Goal: Task Accomplishment & Management: Manage account settings

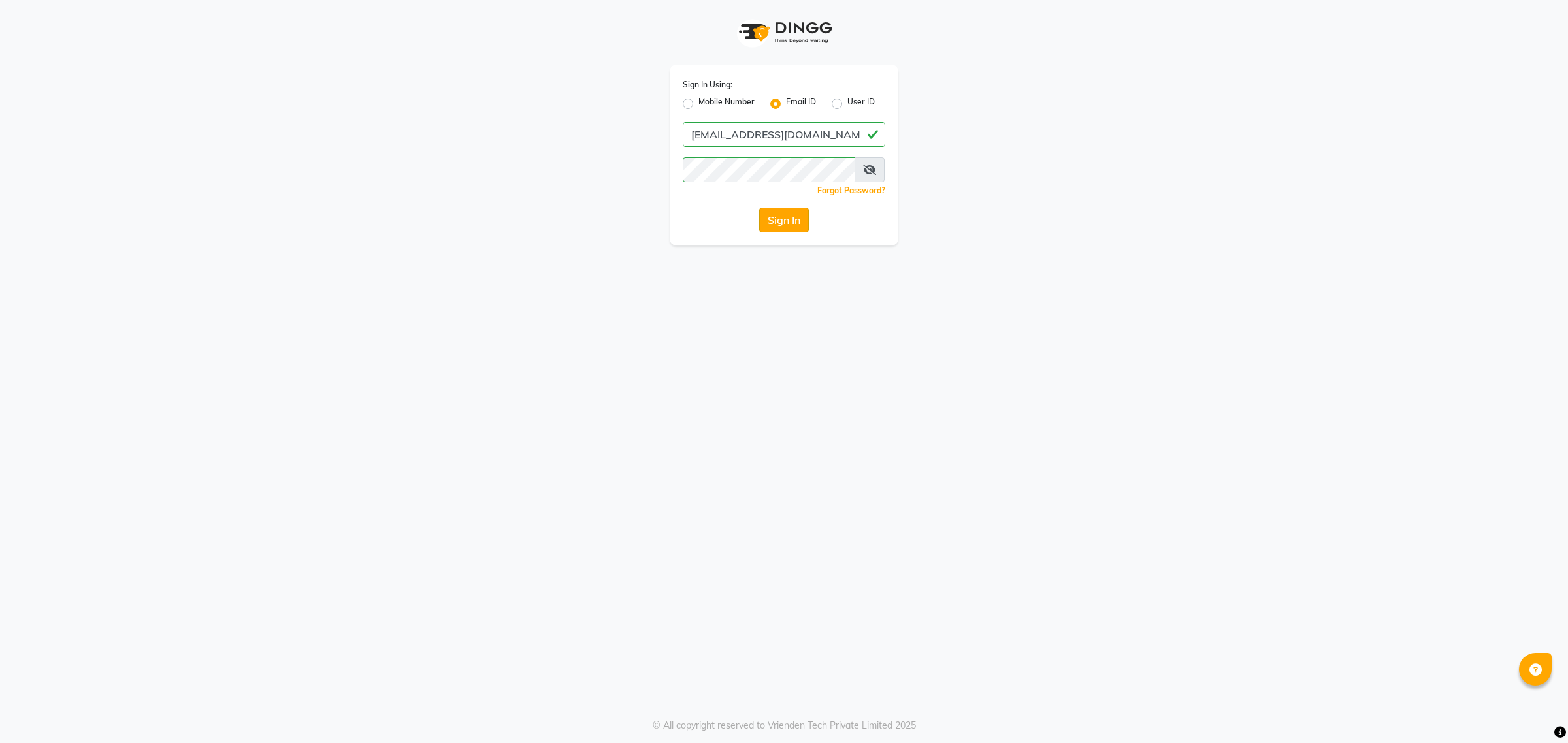
click at [785, 220] on button "Sign In" at bounding box center [784, 220] width 50 height 25
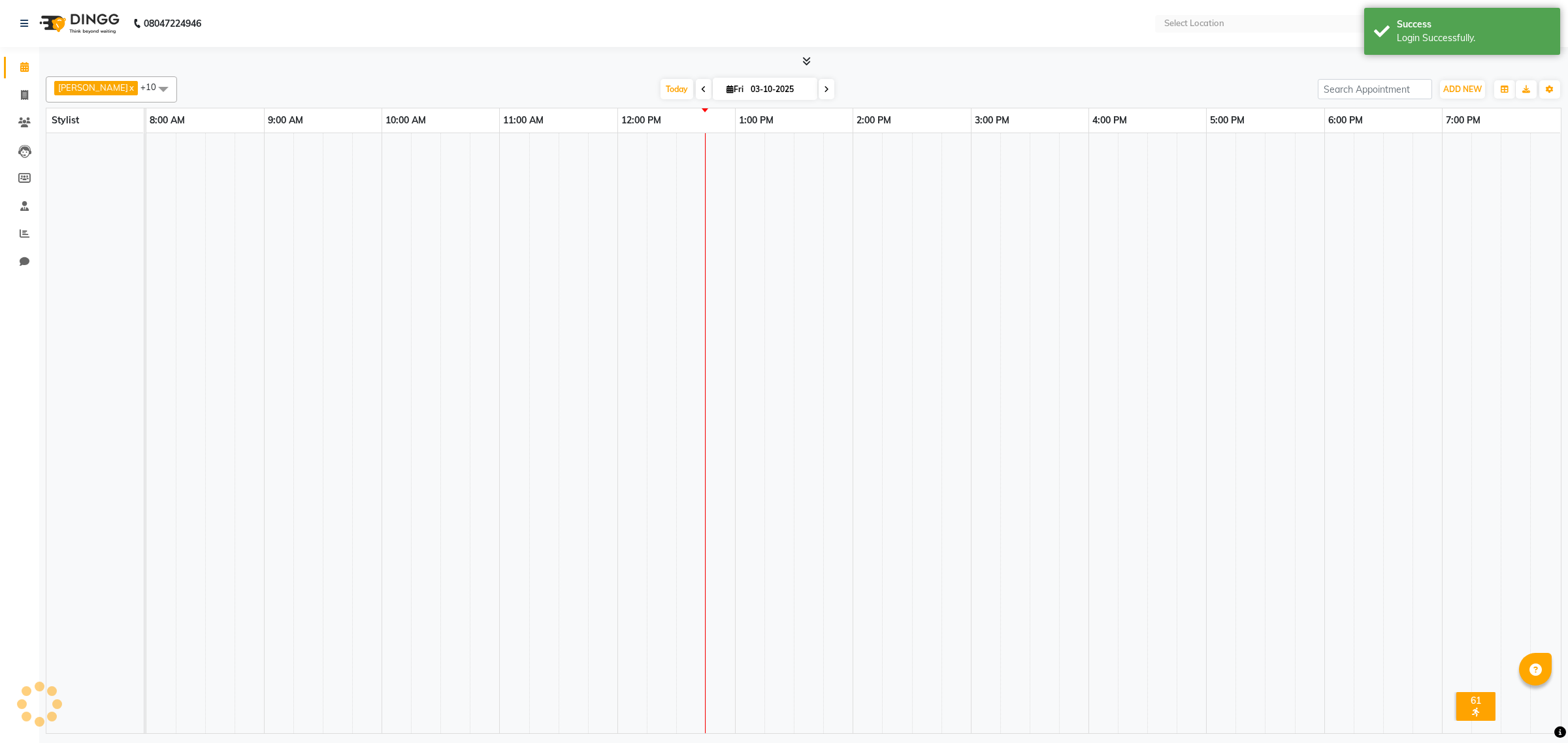
select select "en"
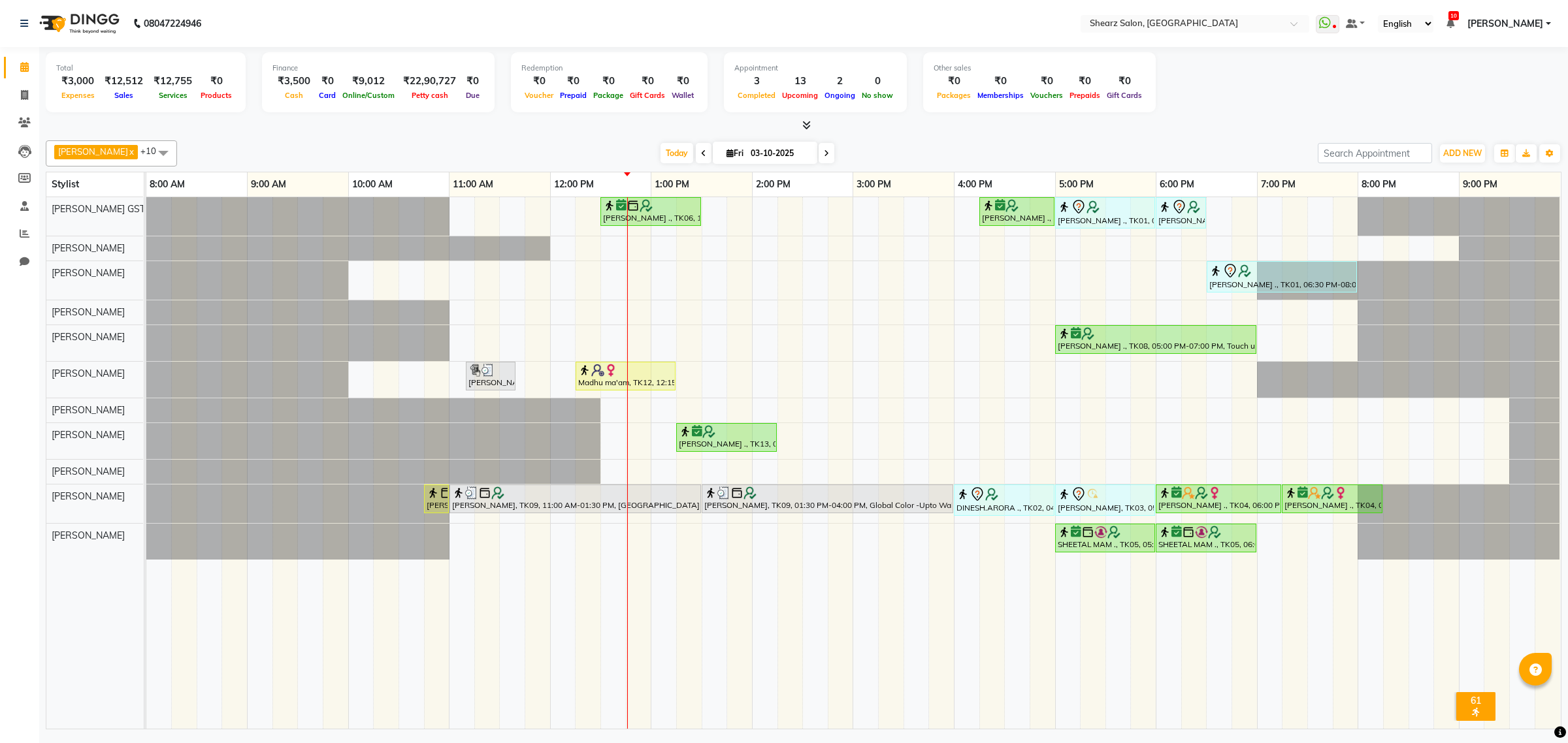
click at [735, 152] on span "Fri" at bounding box center [734, 153] width 24 height 9
select select "10"
select select "2025"
click at [704, 265] on span "7" at bounding box center [703, 257] width 21 height 21
type input "[DATE]"
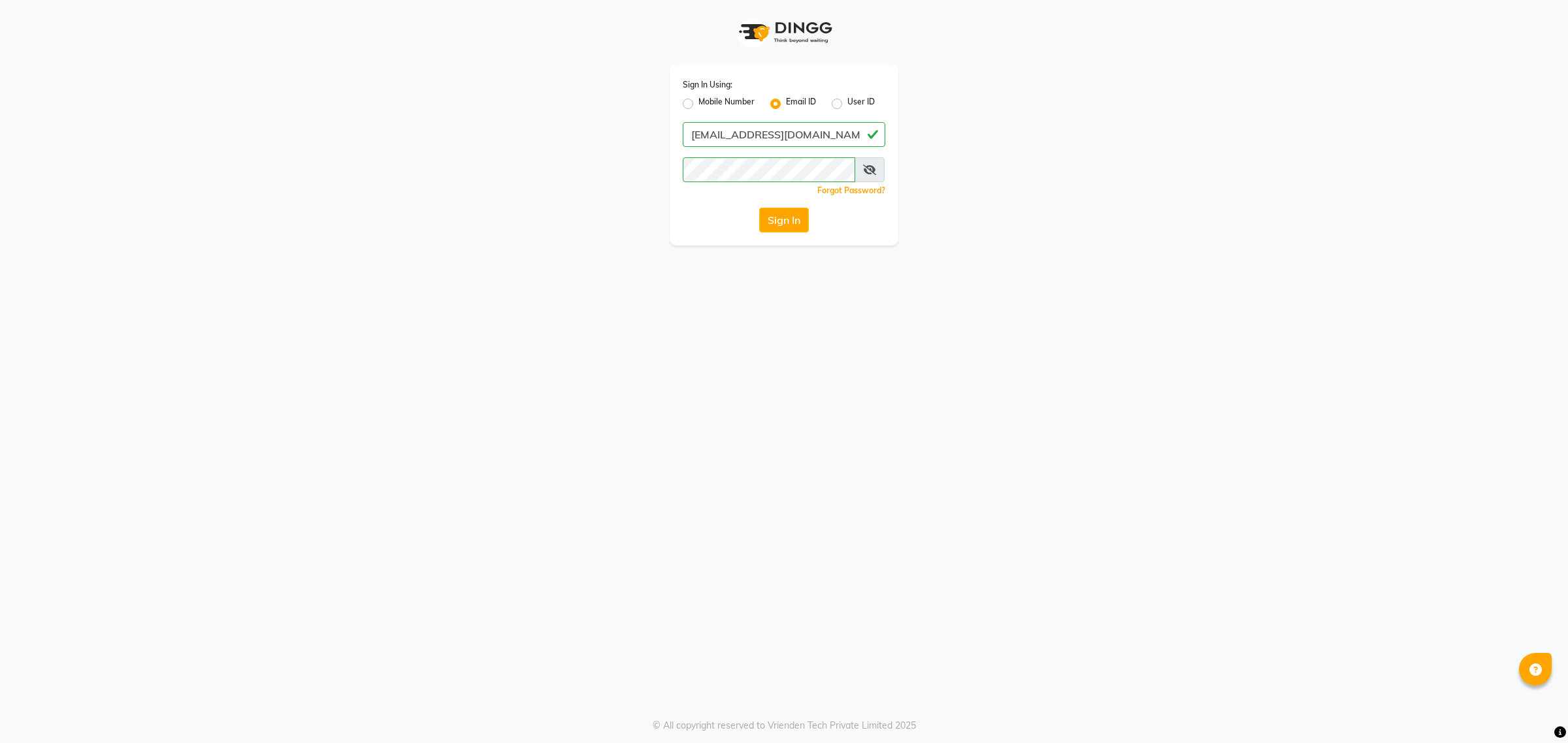
click at [731, 99] on label "Mobile Number" at bounding box center [727, 104] width 57 height 16
click at [707, 99] on input "Mobile Number" at bounding box center [702, 100] width 8 height 8
radio input "true"
radio input "false"
click at [836, 131] on input "Username" at bounding box center [805, 135] width 158 height 25
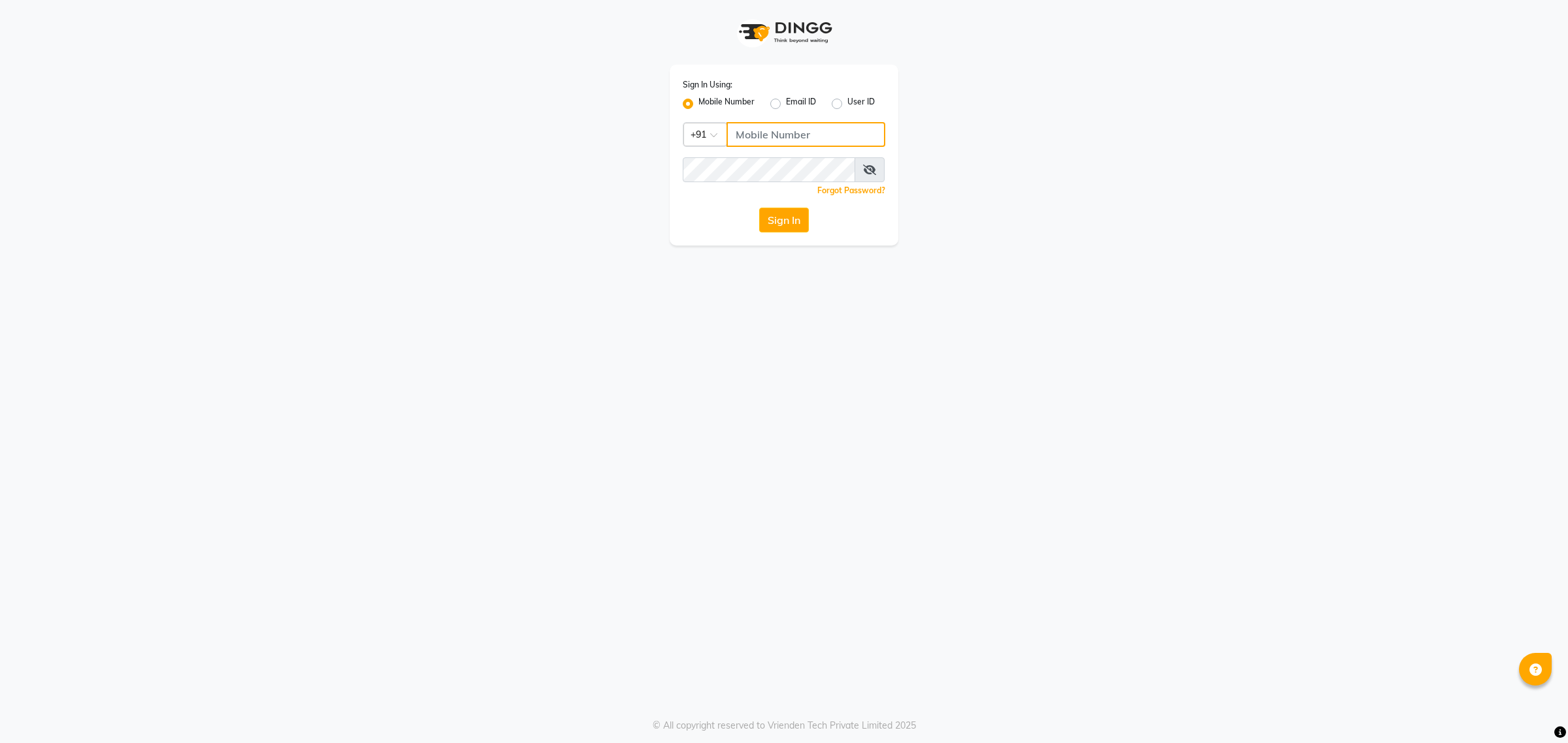
type input "9104334891"
click at [784, 216] on button "Sign In" at bounding box center [784, 220] width 50 height 25
